Goal: Unclear

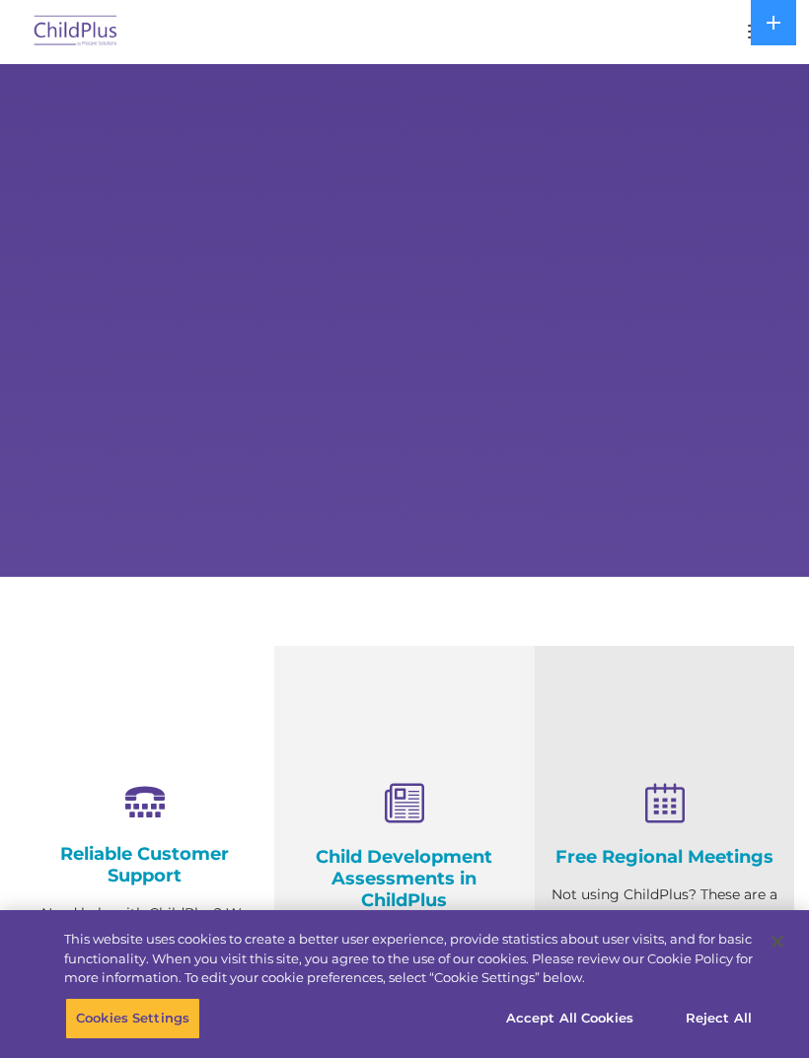
select select "MEDIUM"
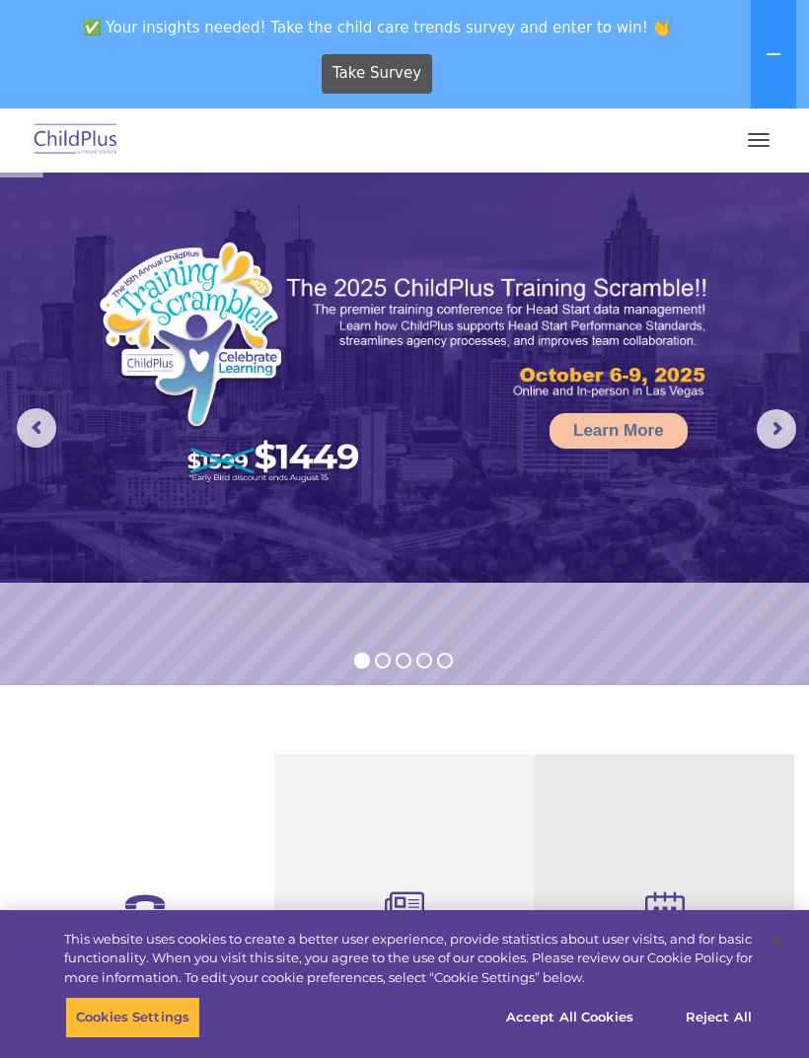
click at [759, 126] on button "button" at bounding box center [758, 140] width 41 height 32
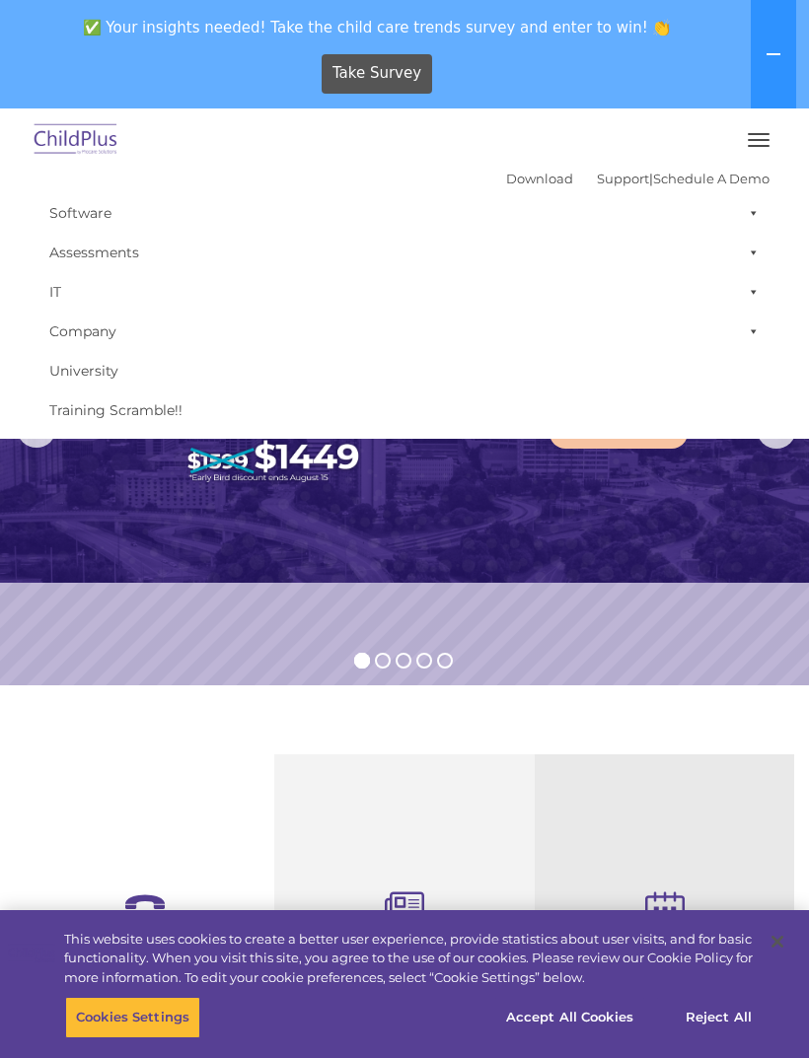
click at [753, 292] on span at bounding box center [750, 291] width 20 height 39
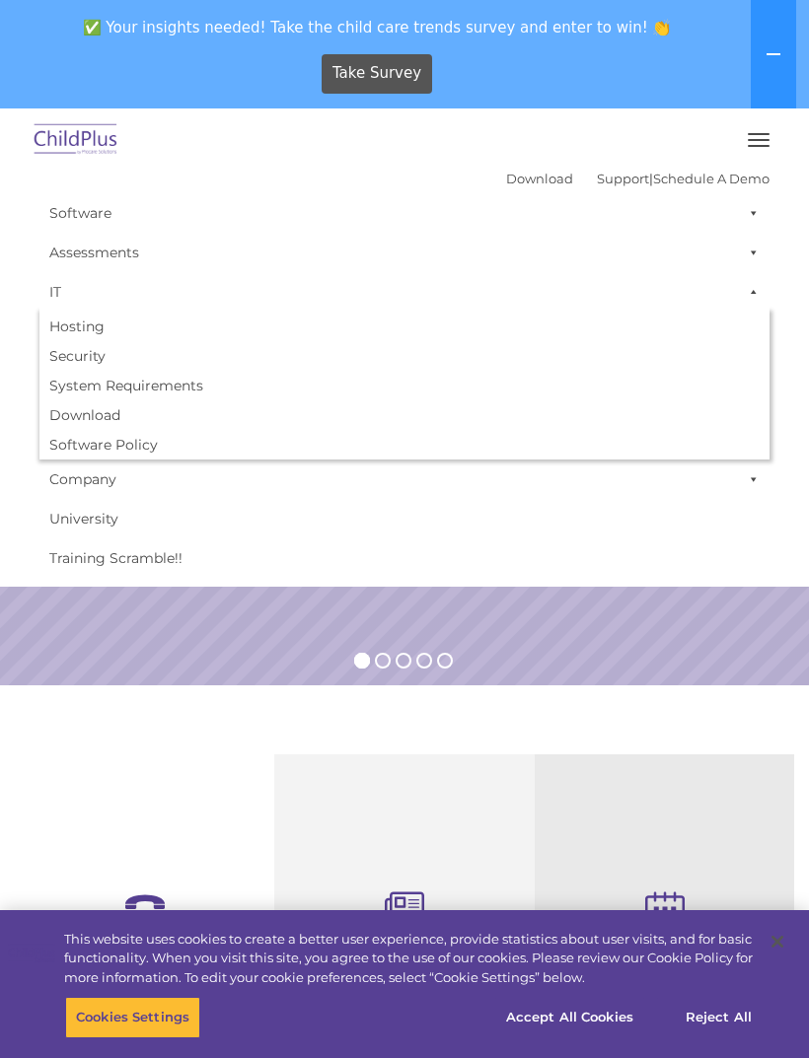
click at [754, 285] on span at bounding box center [750, 291] width 20 height 39
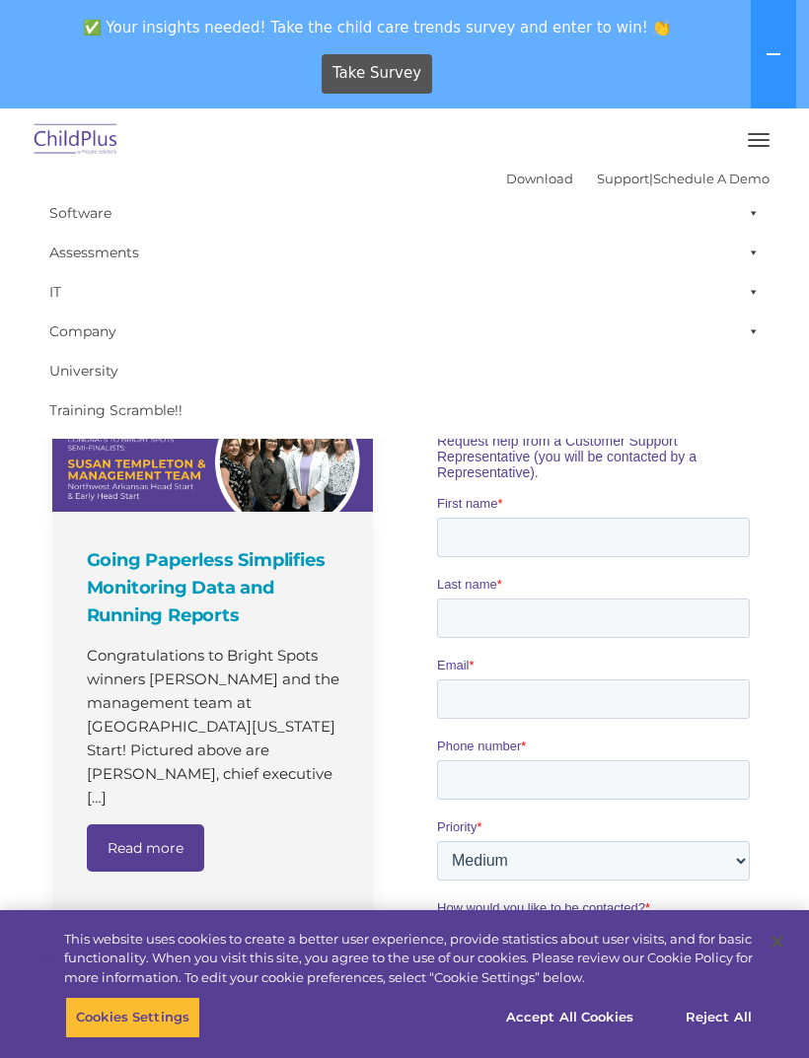
scroll to position [1084, 0]
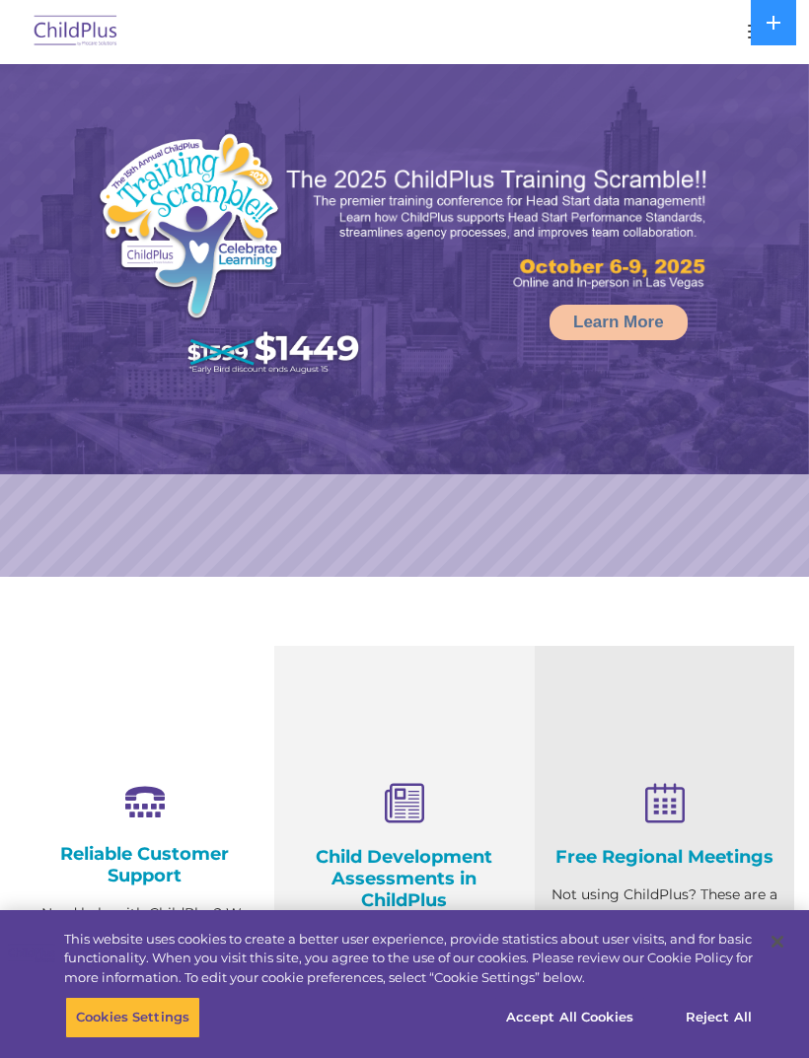
select select "MEDIUM"
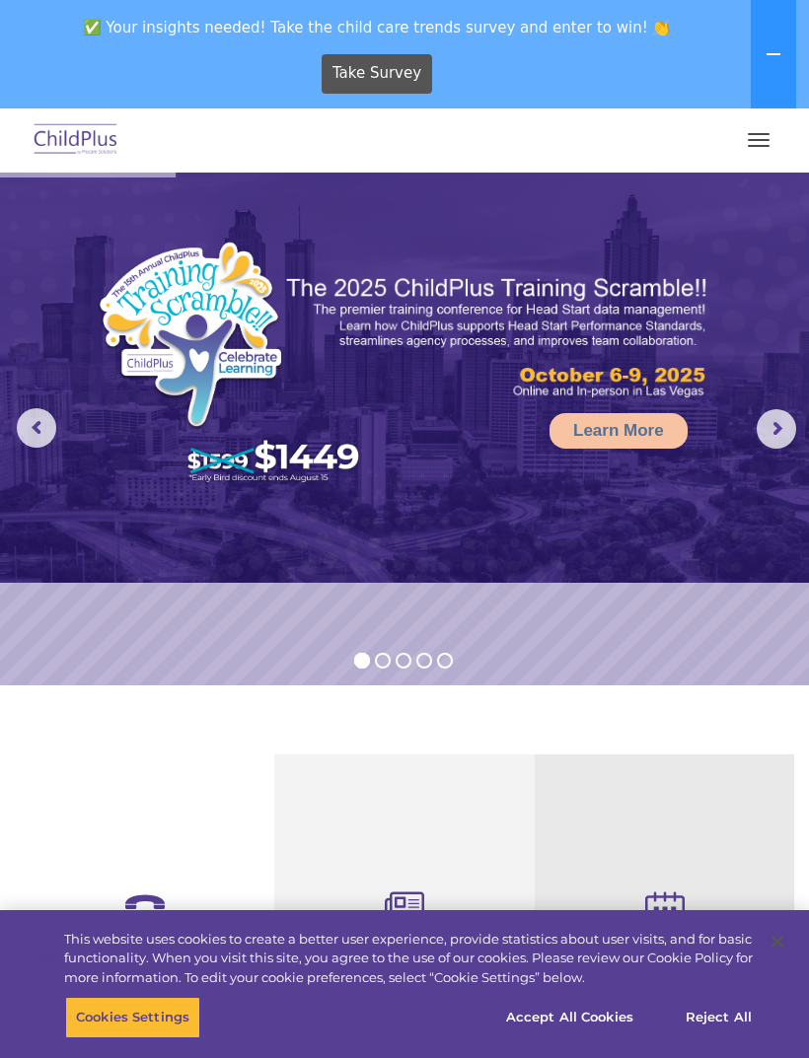
click at [770, 42] on button at bounding box center [772, 54] width 45 height 108
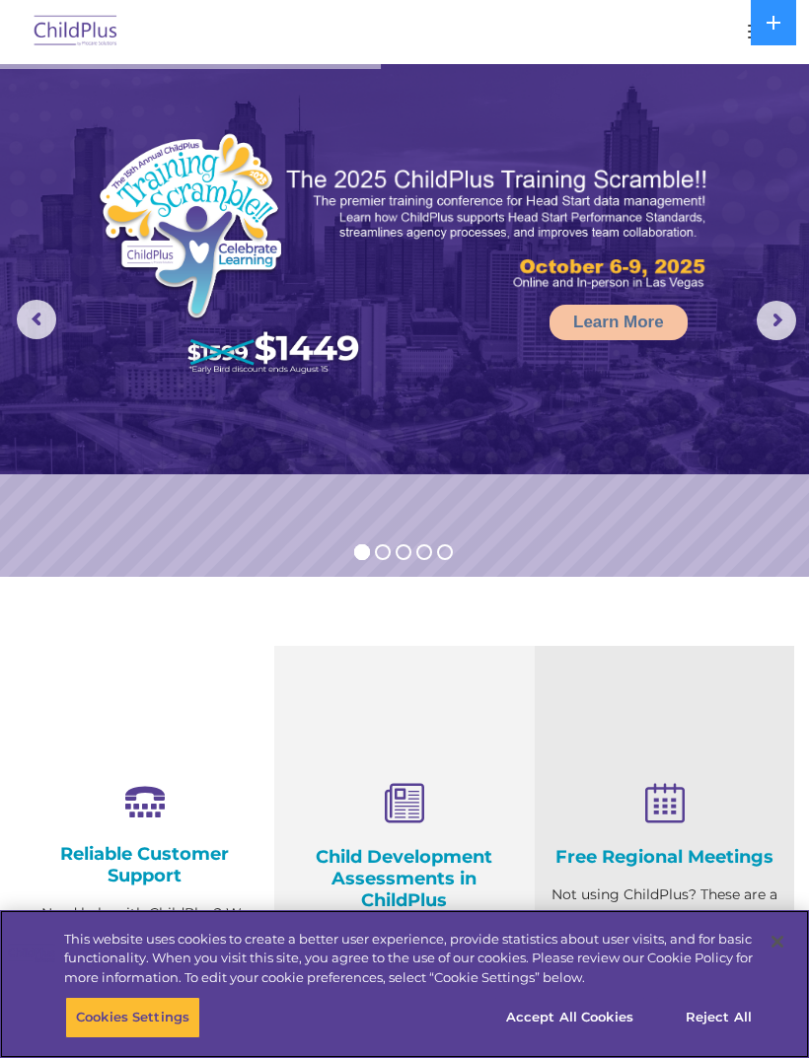
click at [148, 1015] on button "Cookies Settings" at bounding box center [132, 1017] width 135 height 41
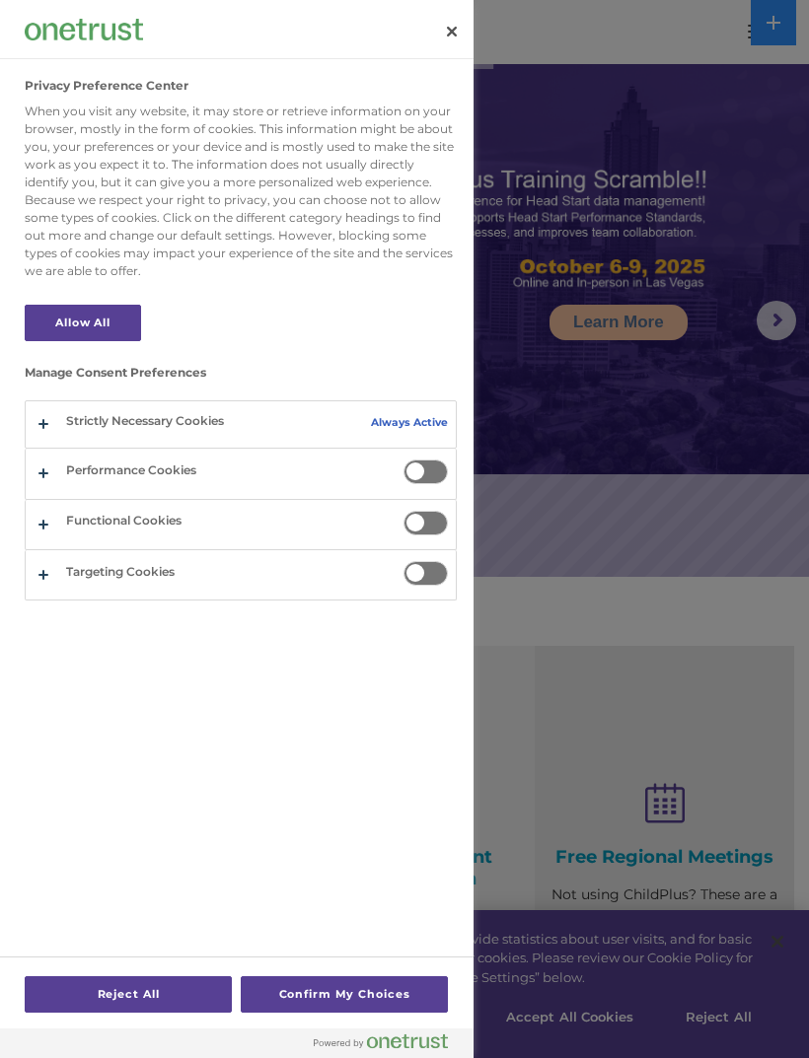
click at [615, 787] on div at bounding box center [404, 529] width 809 height 1058
click at [603, 977] on div at bounding box center [404, 529] width 809 height 1058
click at [616, 873] on div at bounding box center [404, 529] width 809 height 1058
click at [439, 32] on button "Close" at bounding box center [451, 31] width 43 height 43
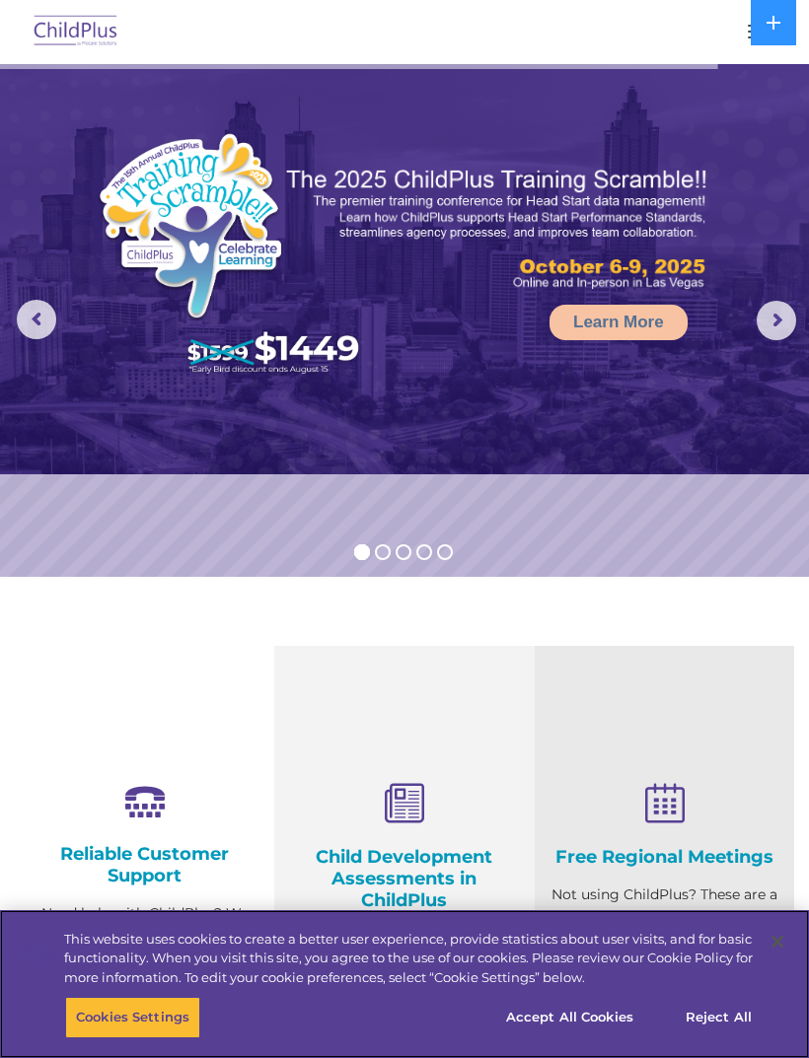
click at [573, 1022] on button "Accept All Cookies" at bounding box center [569, 1017] width 149 height 41
